Goal: Navigation & Orientation: Find specific page/section

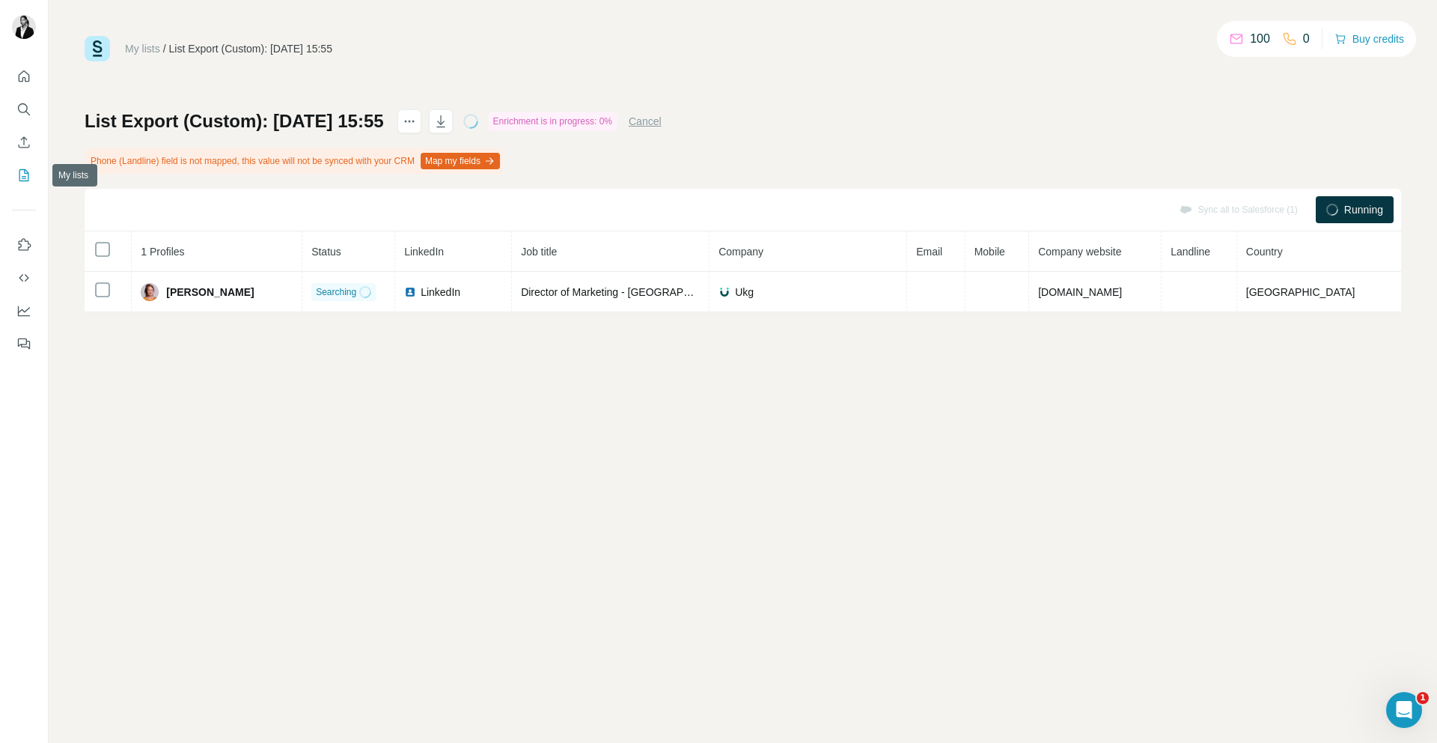
click at [25, 174] on icon "My lists" at bounding box center [23, 175] width 15 height 15
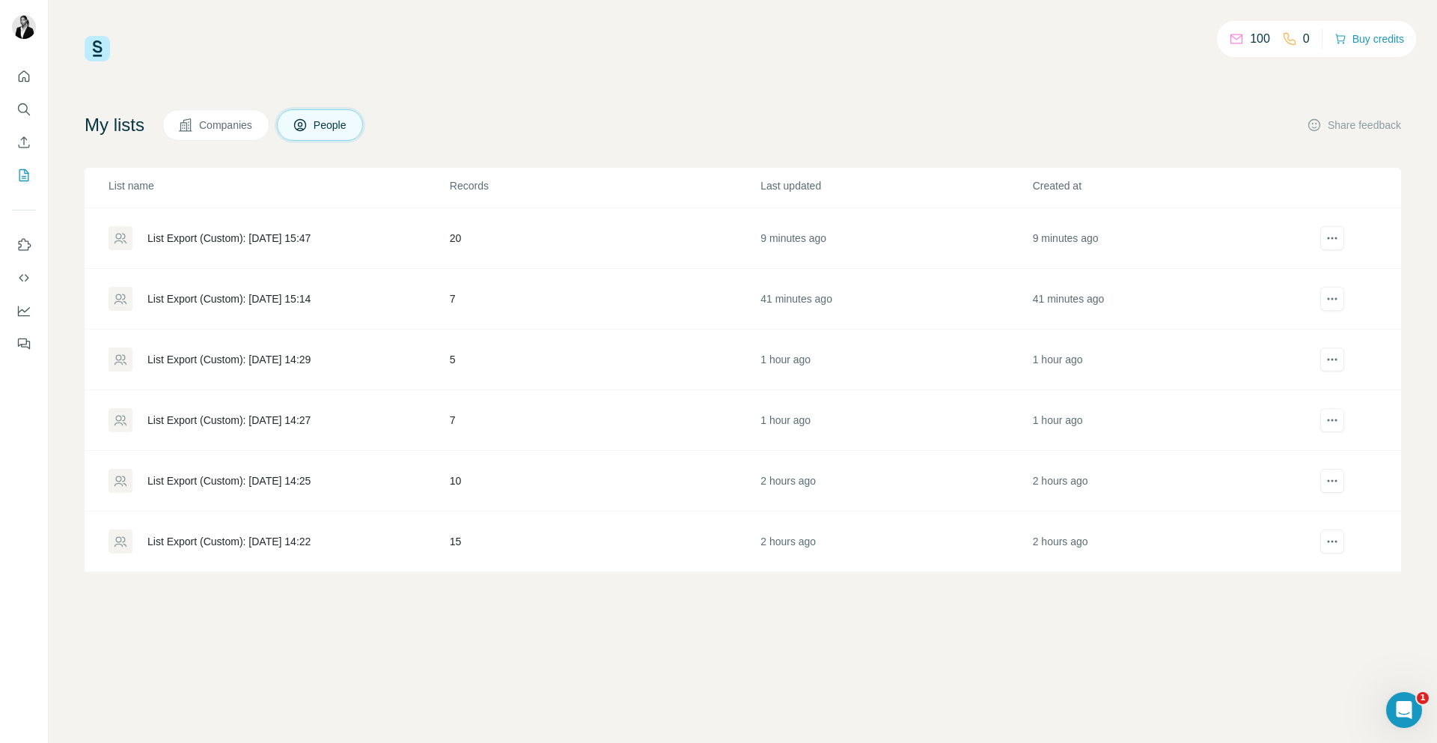
scroll to position [111, 0]
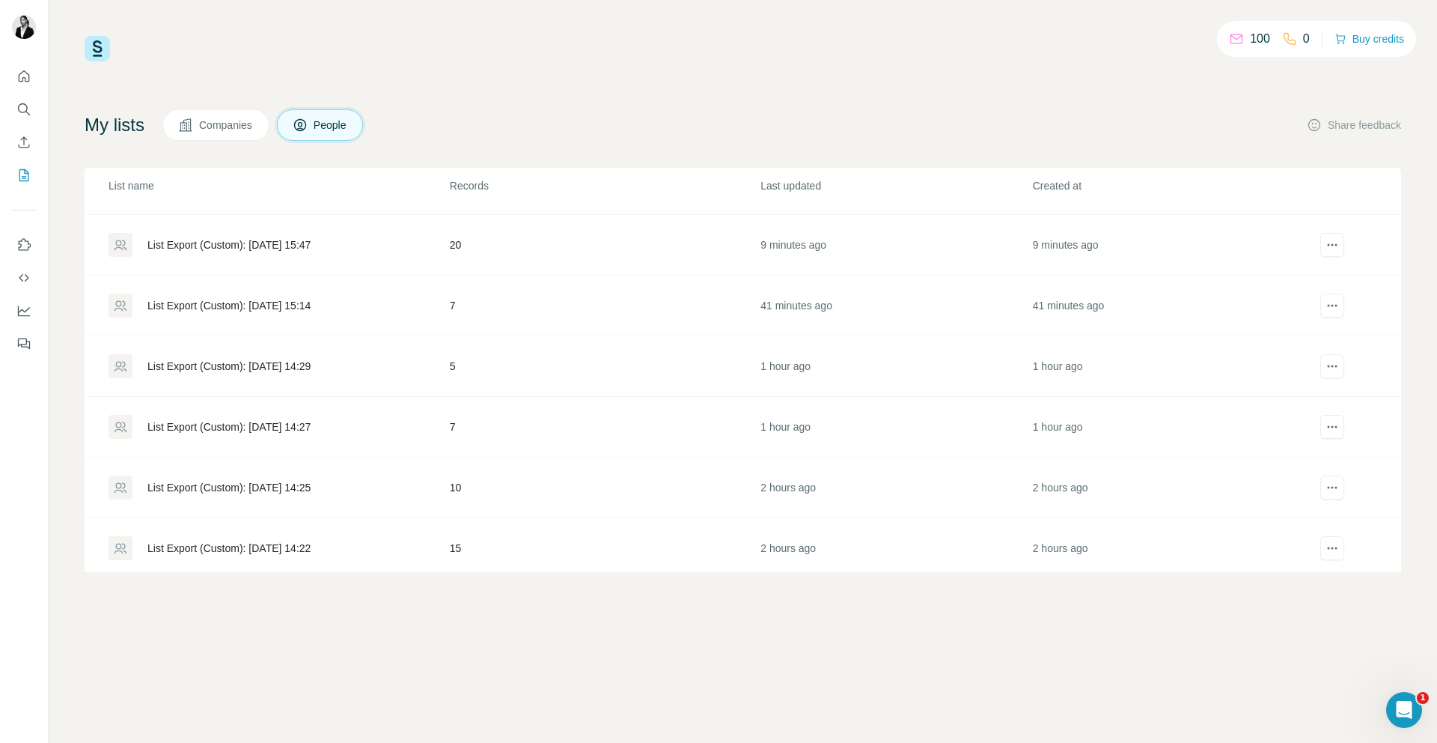
click at [311, 247] on div "List Export (Custom): 27/08/2025 15:47" at bounding box center [228, 244] width 163 height 15
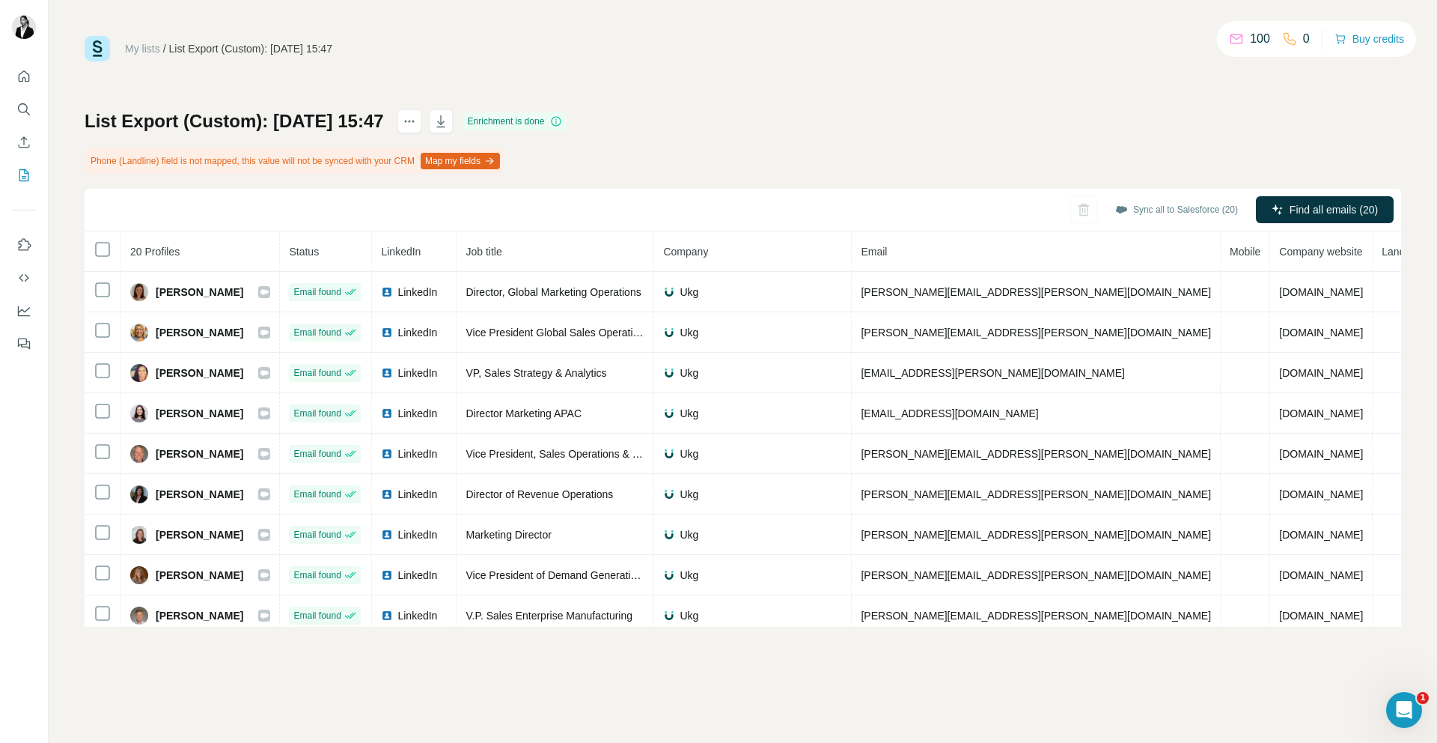
click at [1005, 106] on div "My lists / List Export (Custom): 27/08/2025 15:47 100 0 Buy credits List Export…" at bounding box center [743, 331] width 1317 height 591
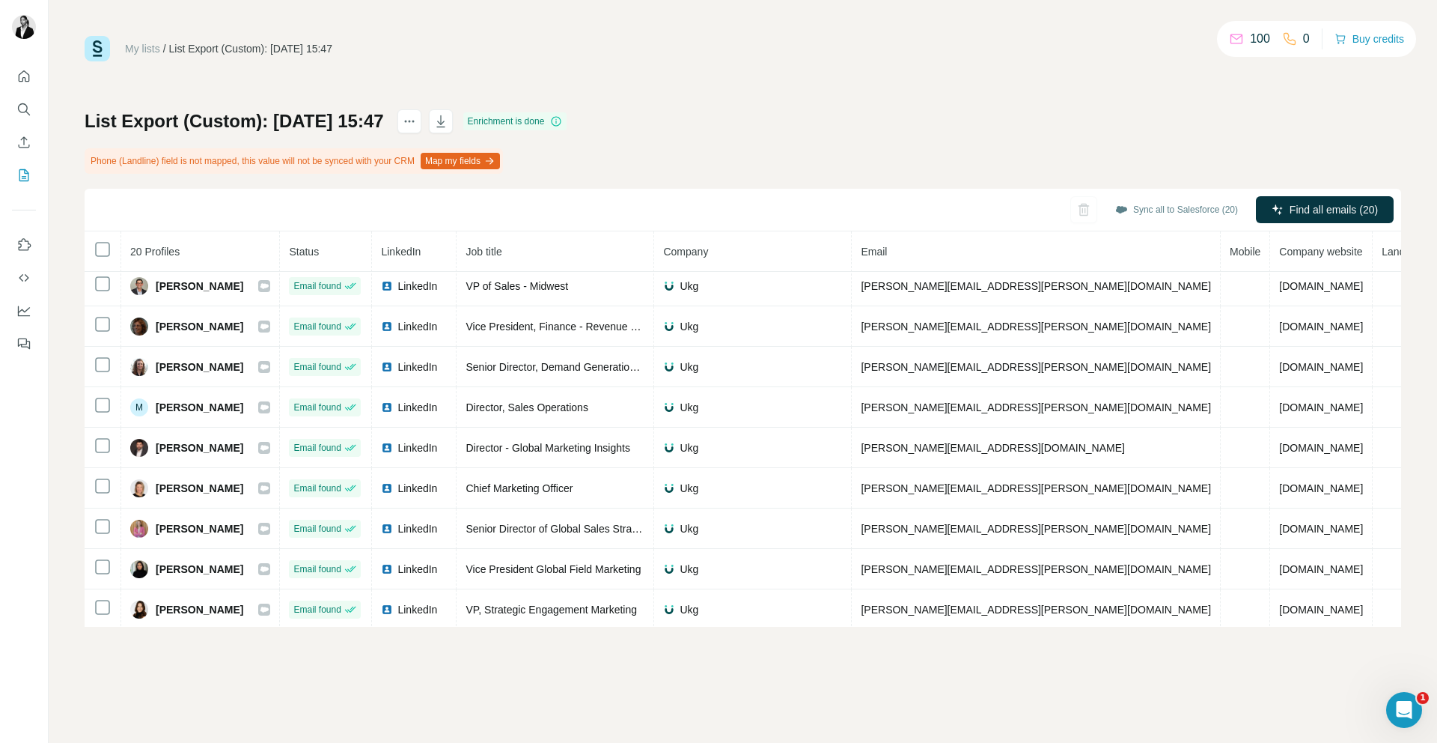
scroll to position [454, 0]
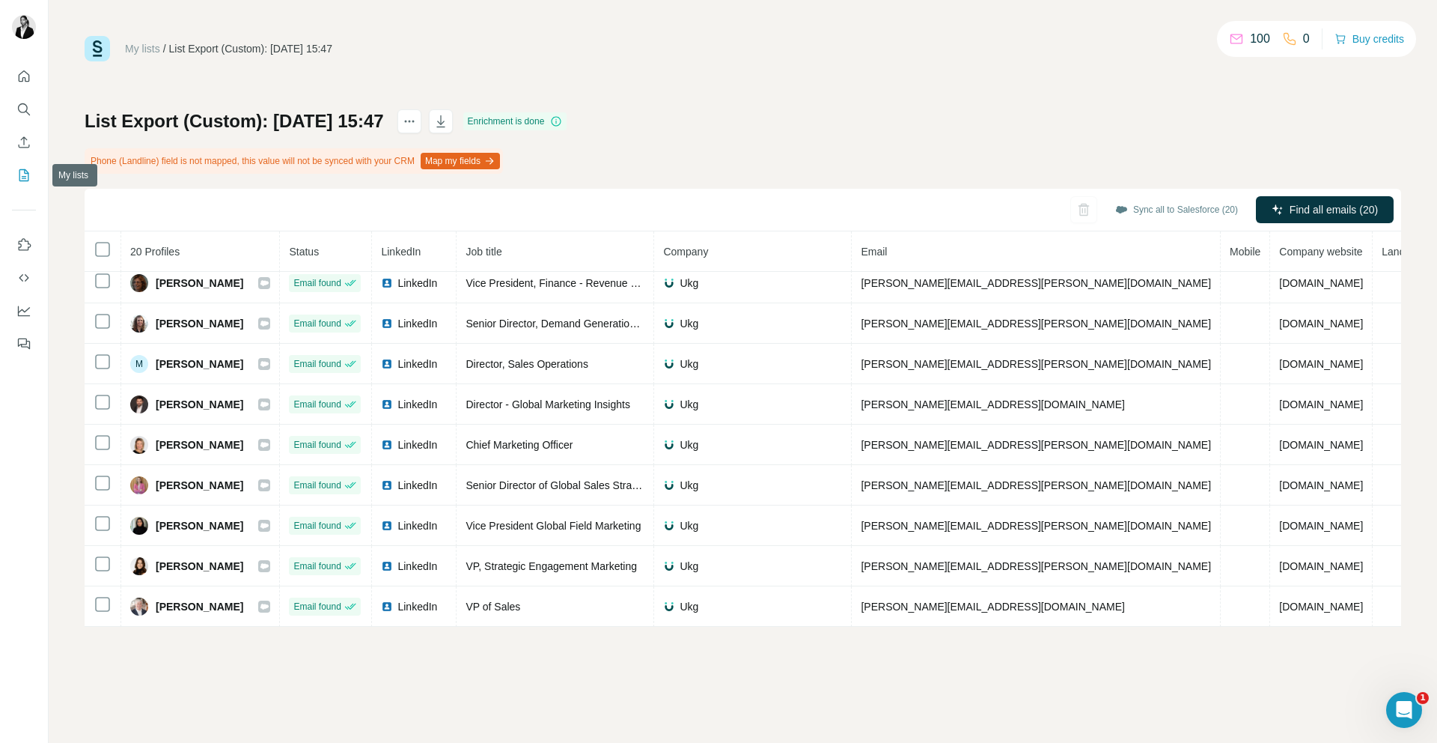
click at [30, 183] on button "My lists" at bounding box center [24, 175] width 24 height 27
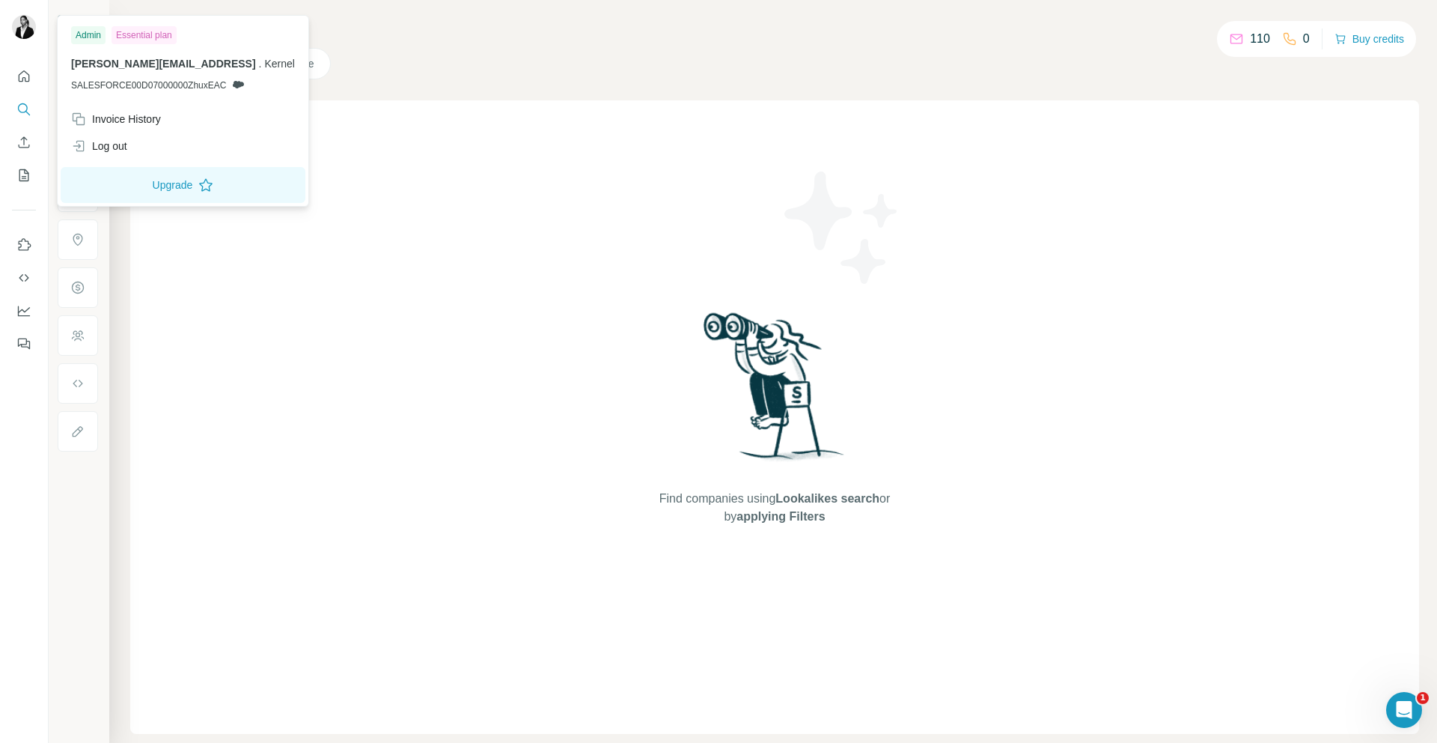
click at [31, 30] on img at bounding box center [24, 27] width 24 height 24
click at [121, 62] on span "oliver@kernel.ai" at bounding box center [163, 64] width 185 height 12
click at [25, 80] on icon "Quick start" at bounding box center [23, 76] width 15 height 15
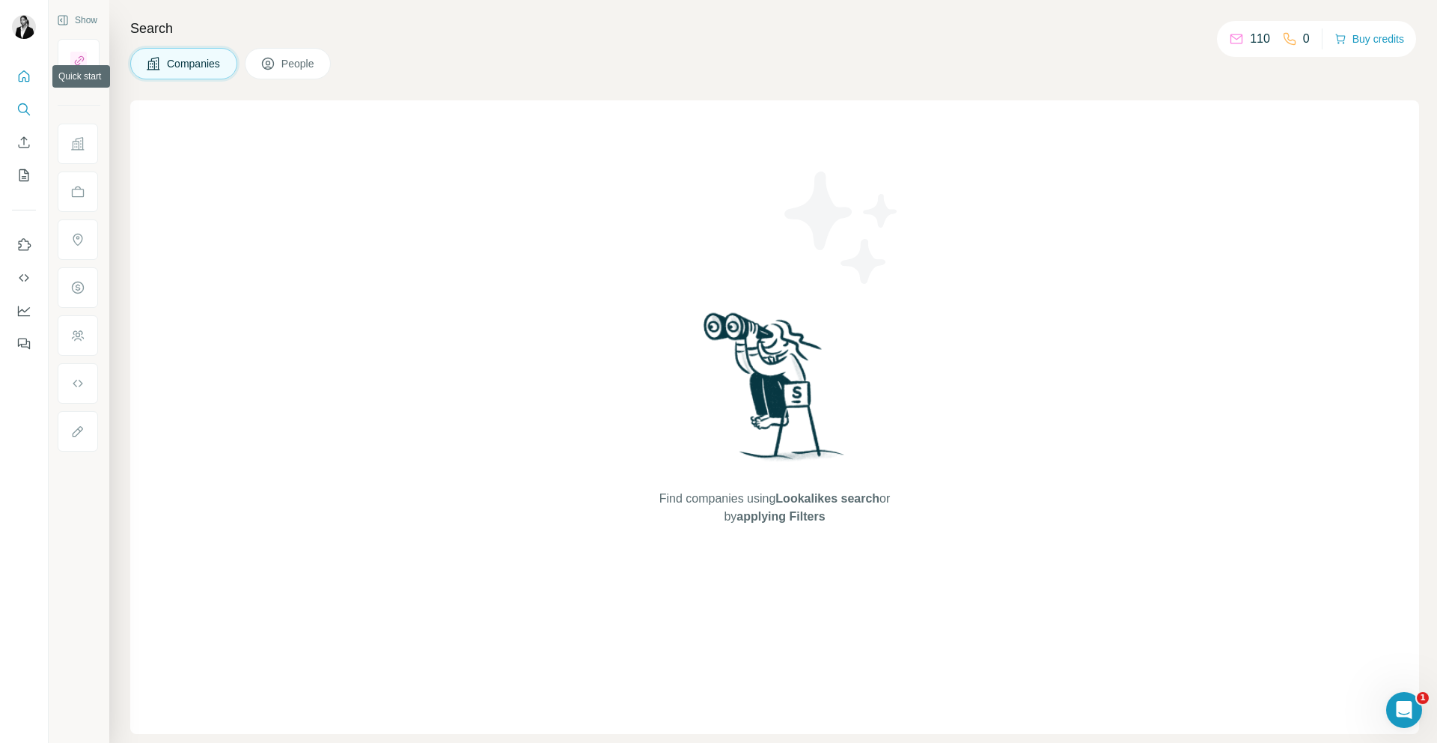
click at [25, 80] on icon "Quick start" at bounding box center [24, 75] width 11 height 11
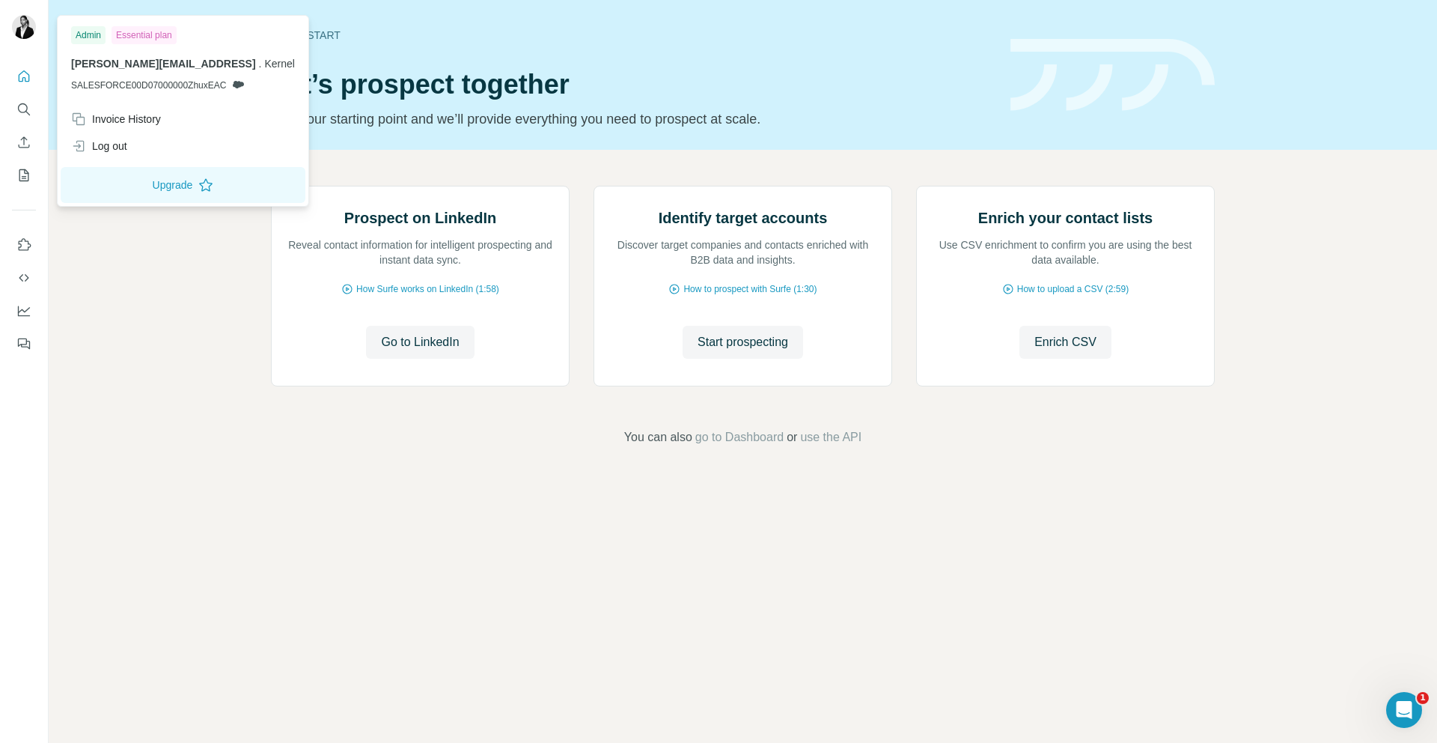
click at [19, 43] on div at bounding box center [25, 28] width 43 height 49
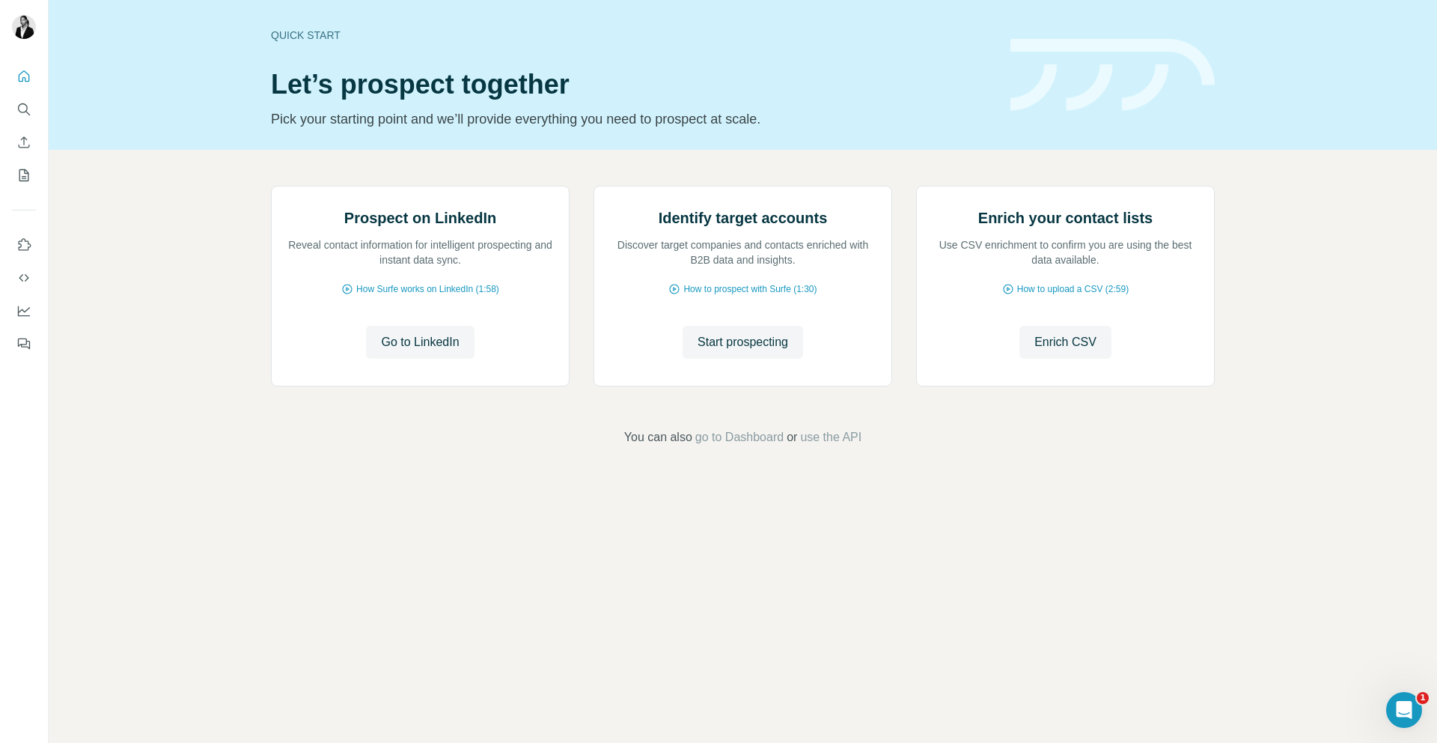
click at [20, 37] on img at bounding box center [24, 27] width 24 height 24
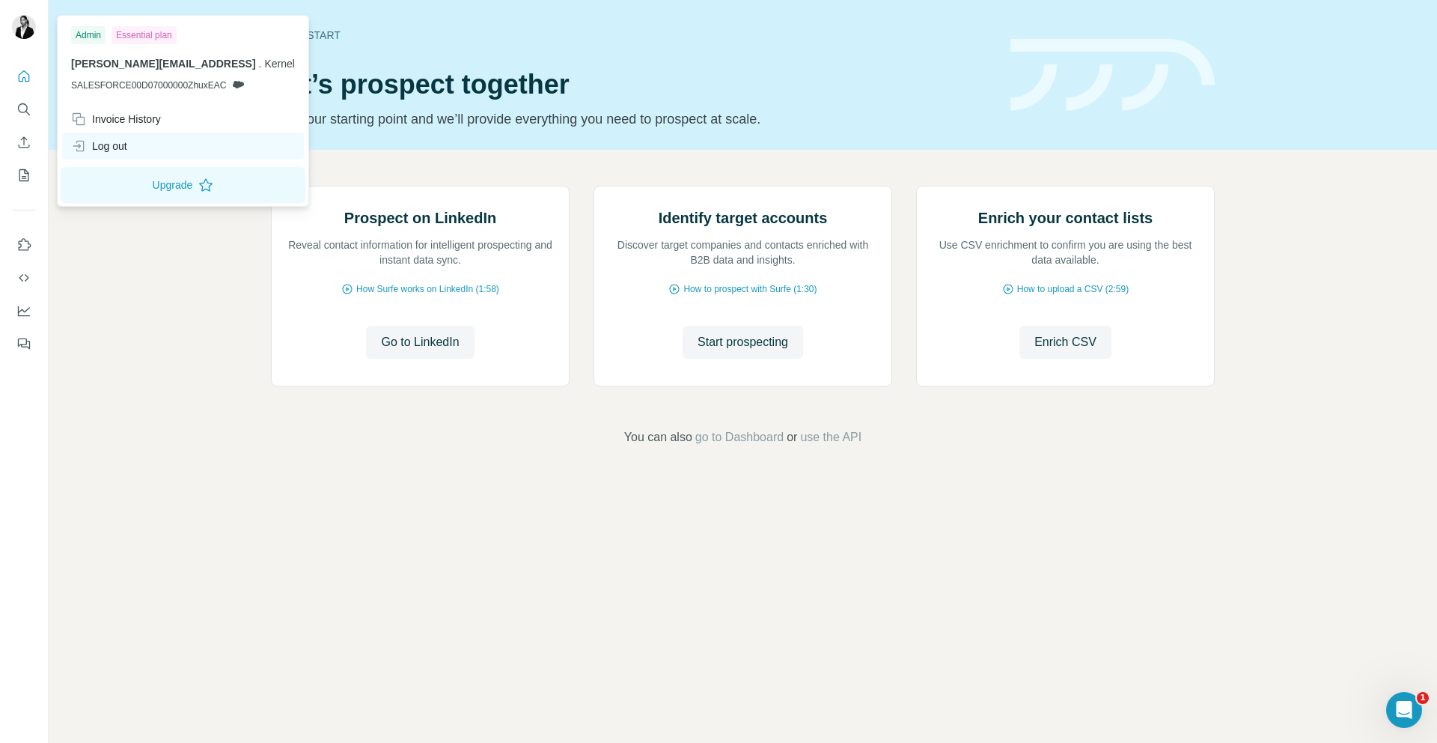
click at [133, 139] on div "Log out" at bounding box center [183, 146] width 242 height 27
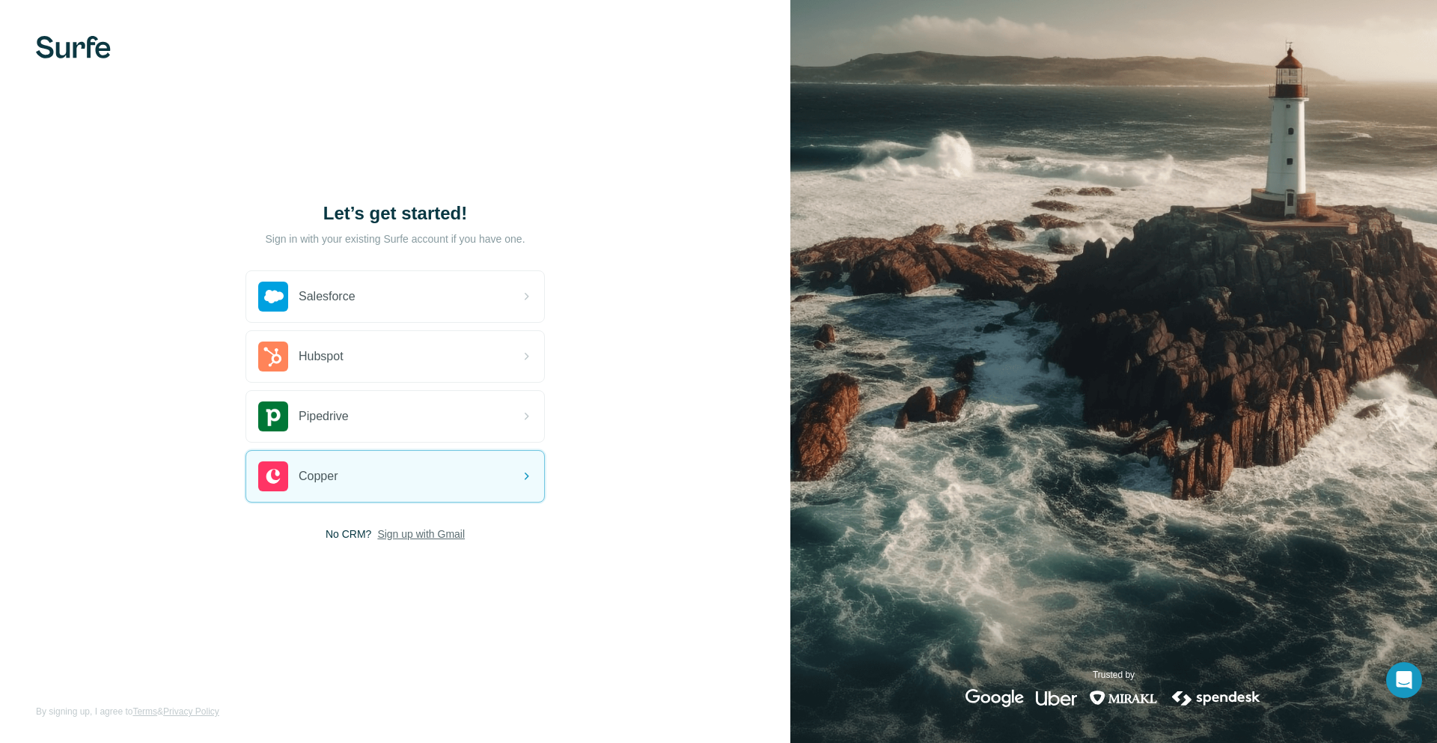
click at [424, 532] on span "Sign up with Gmail" at bounding box center [421, 533] width 88 height 15
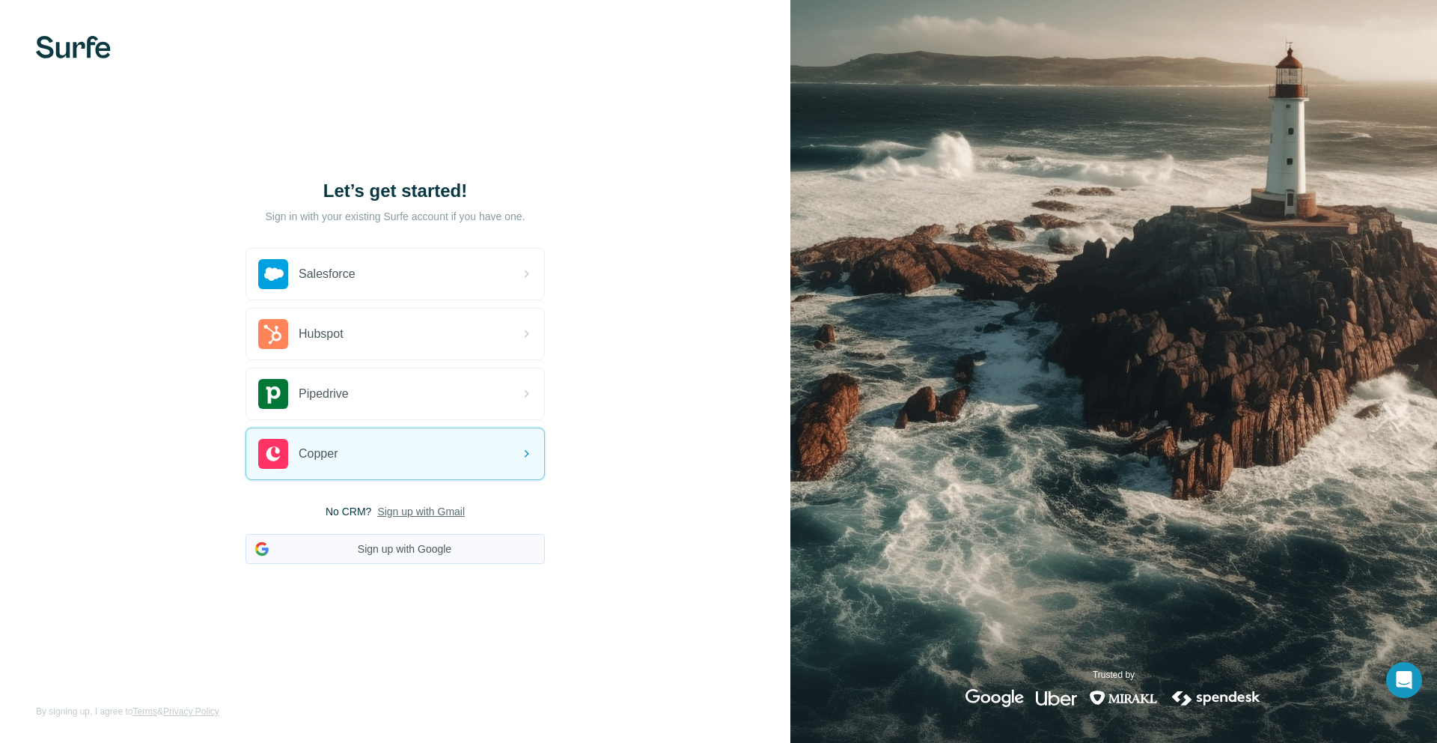
click at [422, 549] on button "Sign up with Google" at bounding box center [395, 549] width 299 height 30
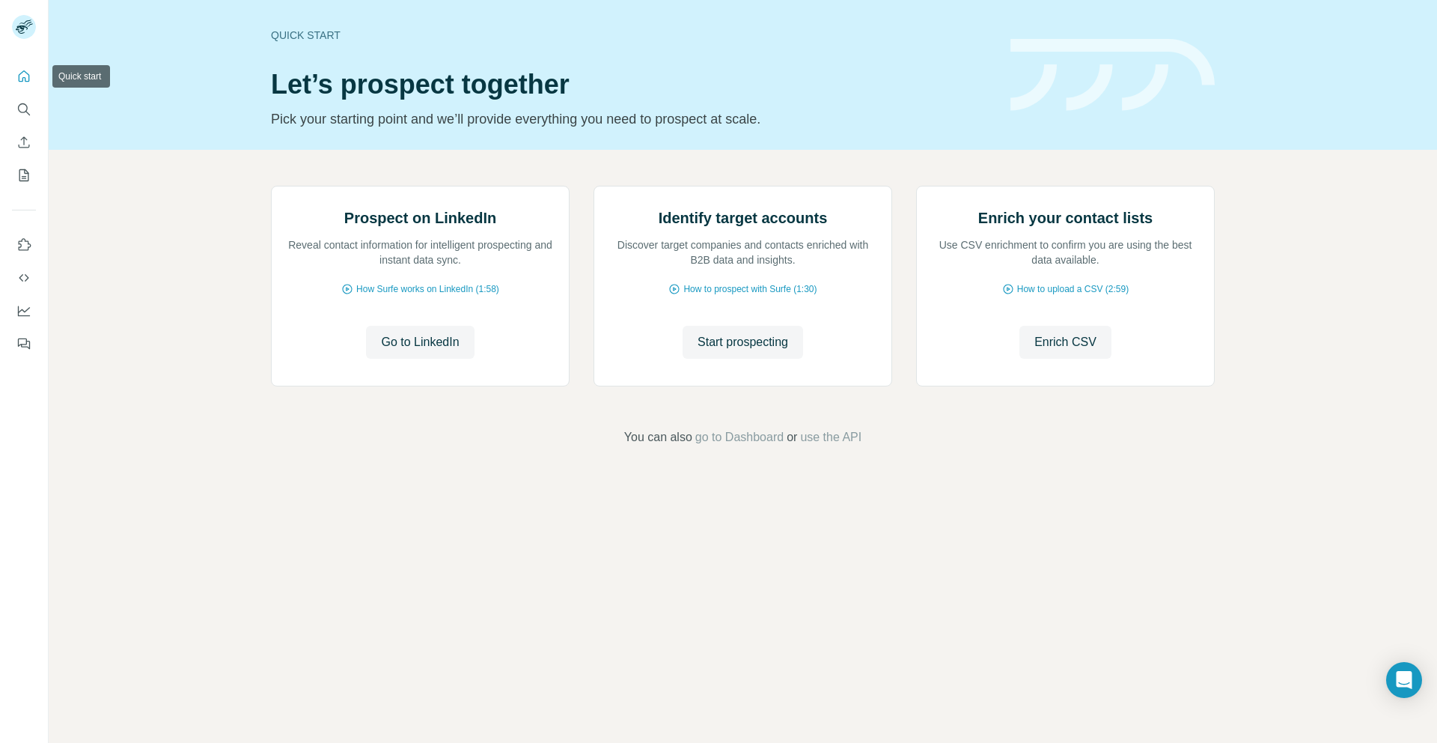
click at [22, 73] on icon "Quick start" at bounding box center [23, 76] width 15 height 15
click at [19, 234] on button "Use Surfe on LinkedIn" at bounding box center [24, 244] width 24 height 27
click at [16, 80] on icon "Quick start" at bounding box center [23, 76] width 15 height 15
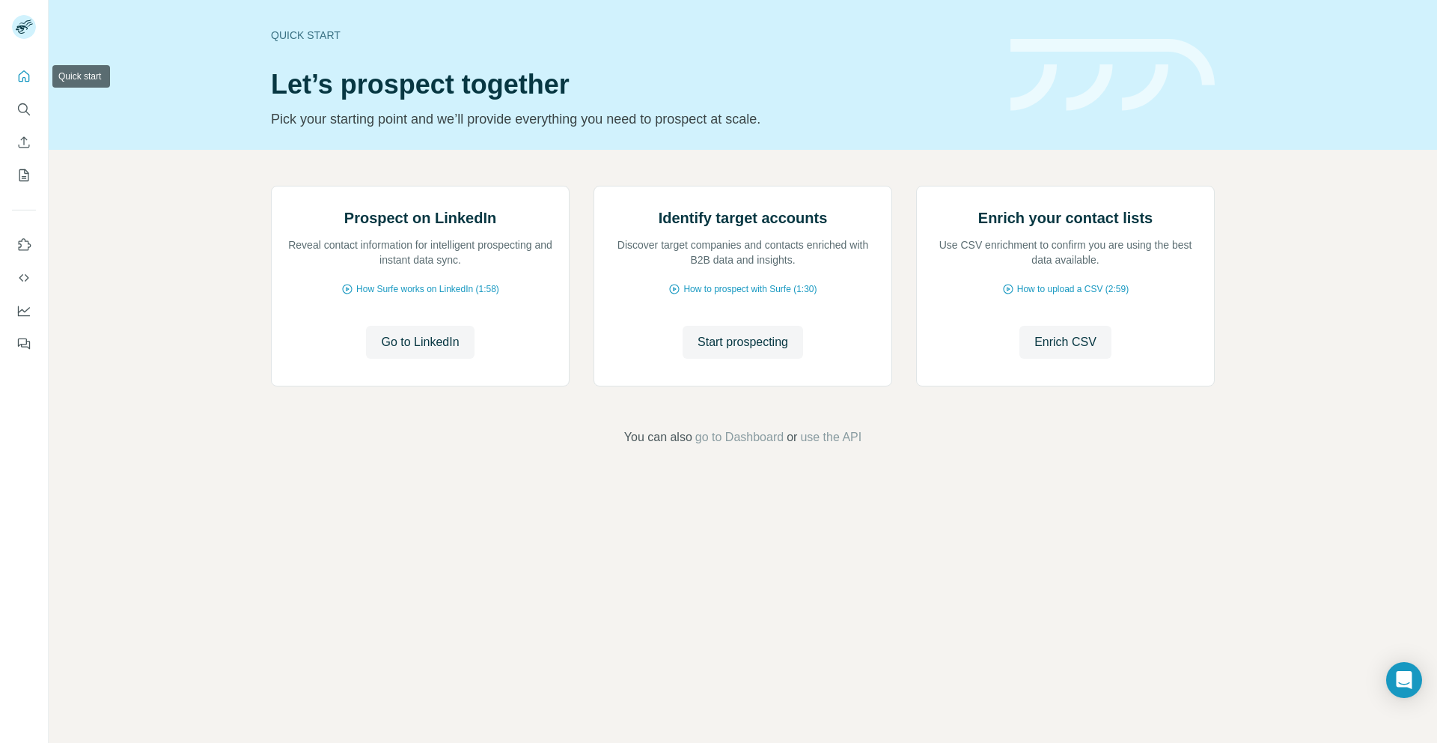
click at [16, 80] on icon "Quick start" at bounding box center [23, 76] width 15 height 15
click at [20, 77] on icon "Quick start" at bounding box center [23, 76] width 15 height 15
click at [45, 245] on div at bounding box center [24, 205] width 48 height 303
click at [13, 244] on button "Use Surfe on LinkedIn" at bounding box center [24, 244] width 24 height 27
